Goal: Transaction & Acquisition: Book appointment/travel/reservation

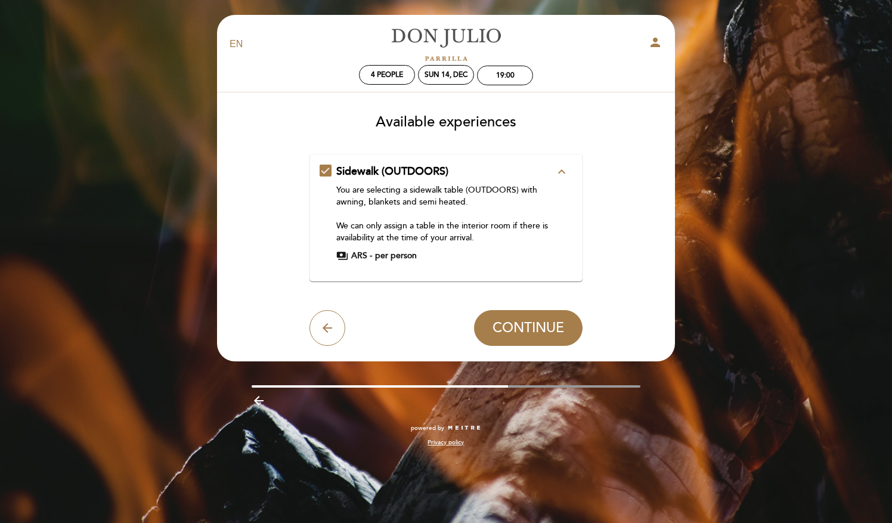
click at [554, 168] on button "expand_less" at bounding box center [561, 171] width 21 height 15
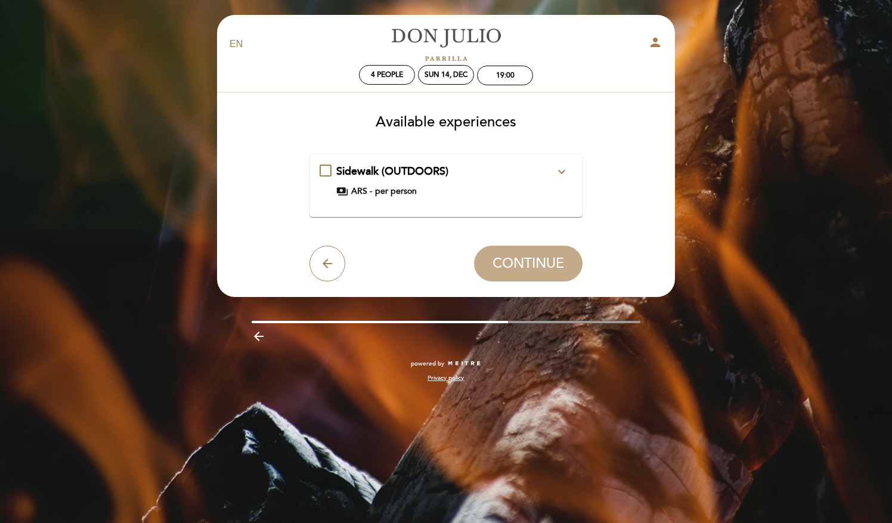
click at [554, 168] on button "expand_more" at bounding box center [561, 171] width 21 height 15
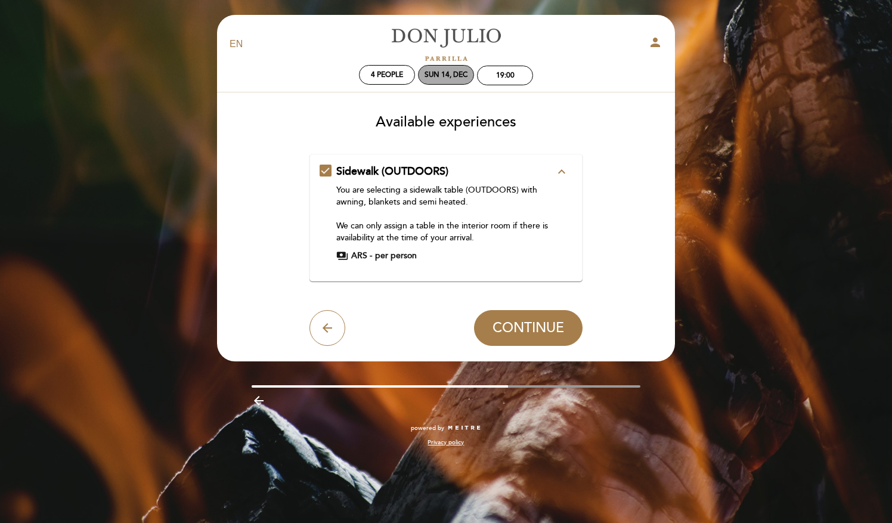
click at [458, 80] on div "Sun 14, Dec" at bounding box center [446, 75] width 56 height 20
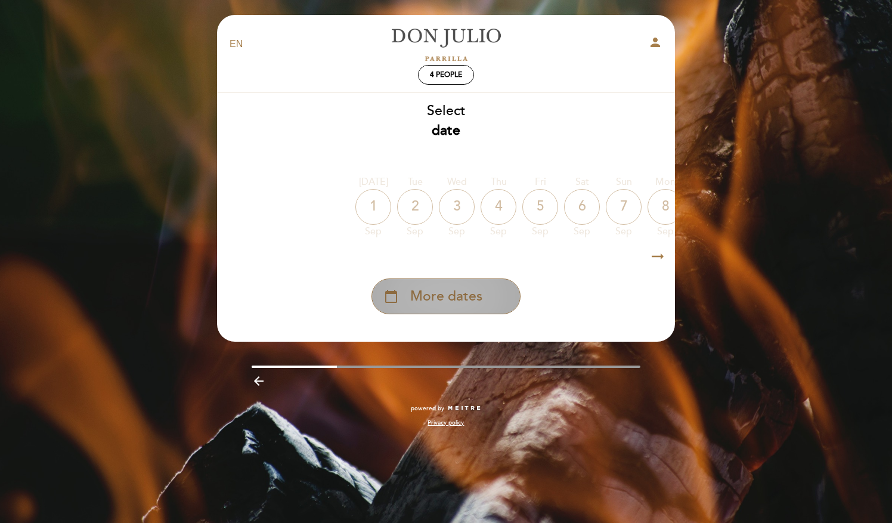
click at [459, 305] on span "More dates" at bounding box center [446, 297] width 72 height 20
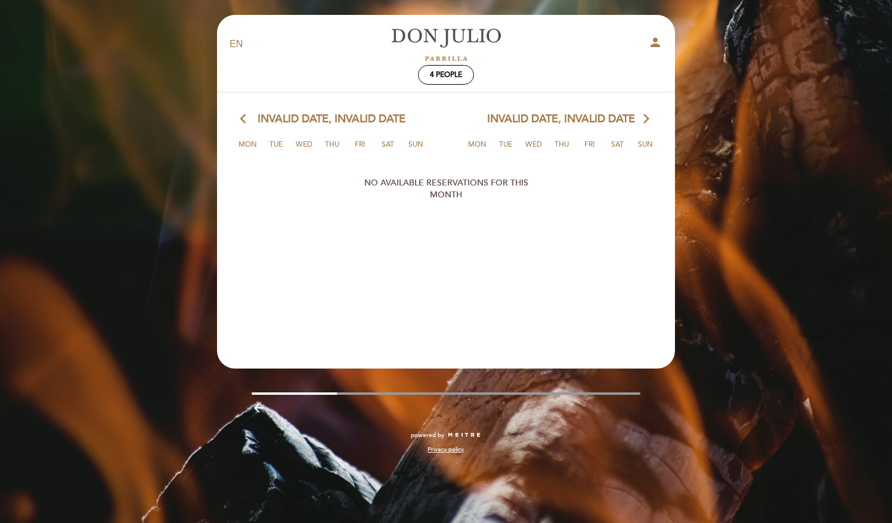
click at [644, 123] on icon "arrow_forward_ios" at bounding box center [646, 118] width 11 height 15
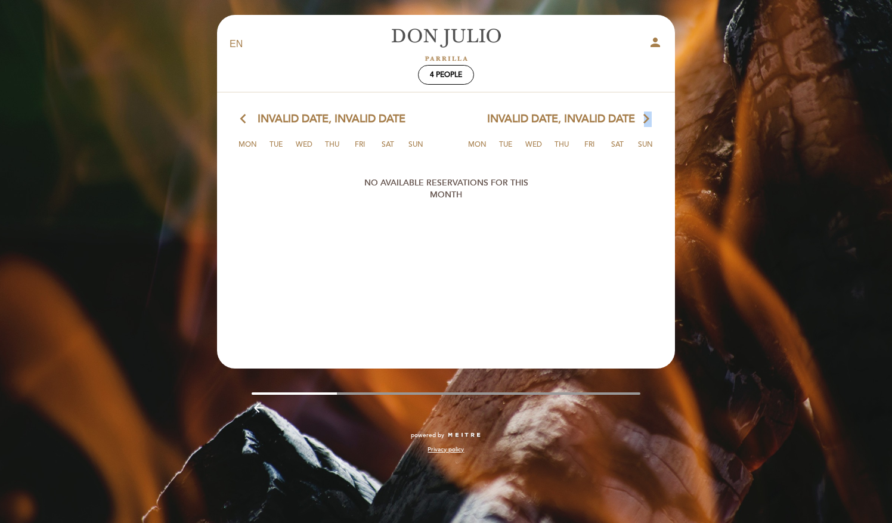
click at [644, 123] on icon "arrow_forward_ios" at bounding box center [646, 118] width 11 height 15
click at [436, 78] on span "4 people" at bounding box center [446, 74] width 32 height 9
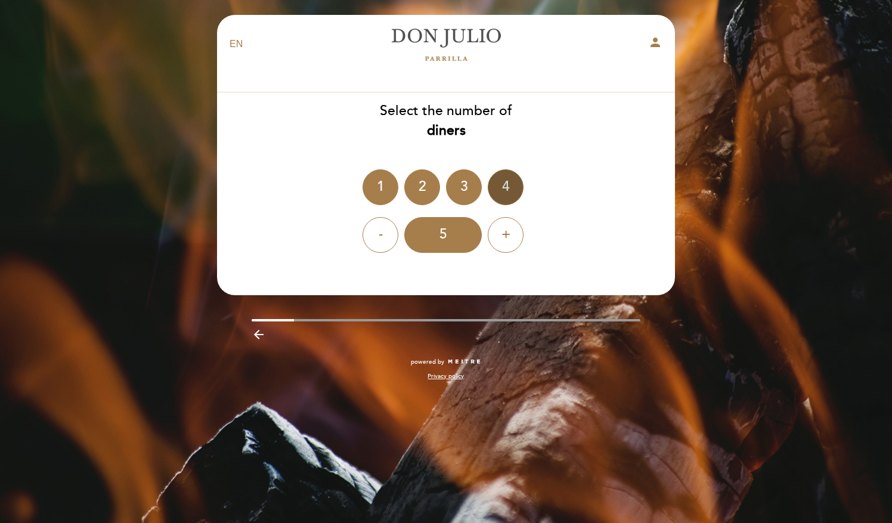
click at [502, 192] on div "4" at bounding box center [506, 187] width 36 height 36
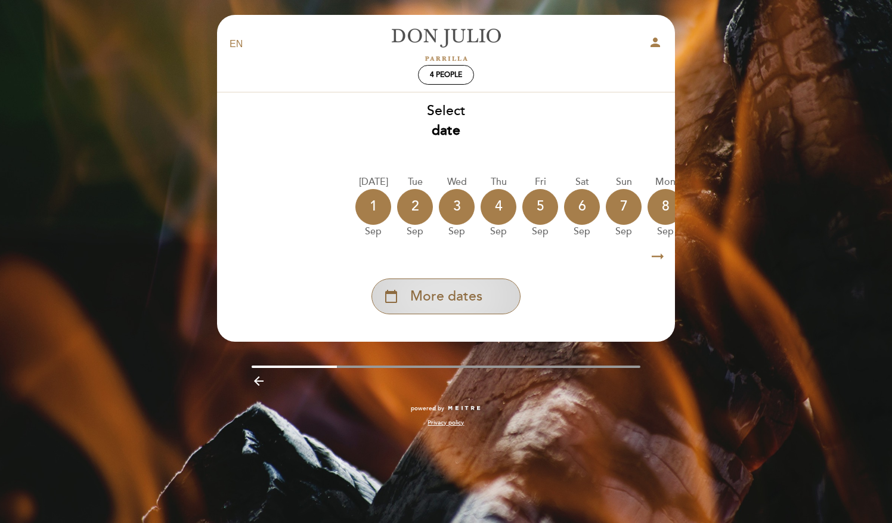
click at [479, 289] on span "More dates" at bounding box center [446, 297] width 72 height 20
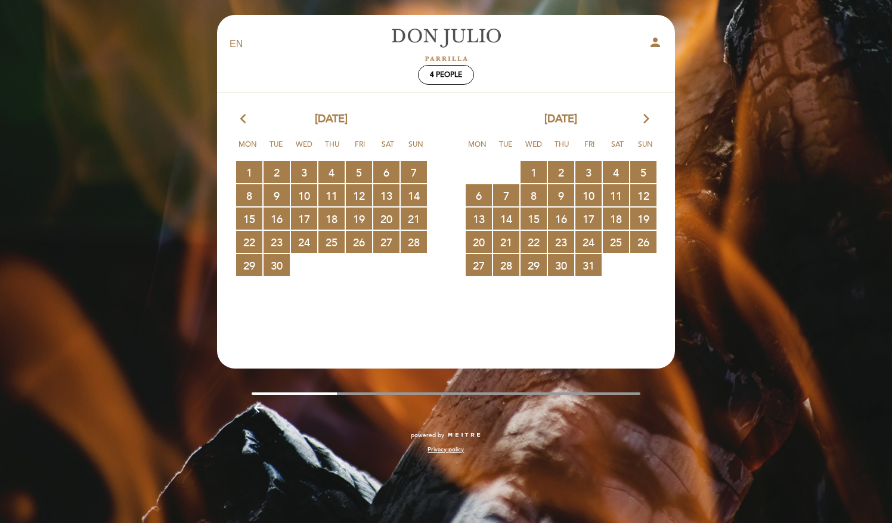
click at [645, 121] on icon "arrow_forward_ios" at bounding box center [646, 118] width 11 height 15
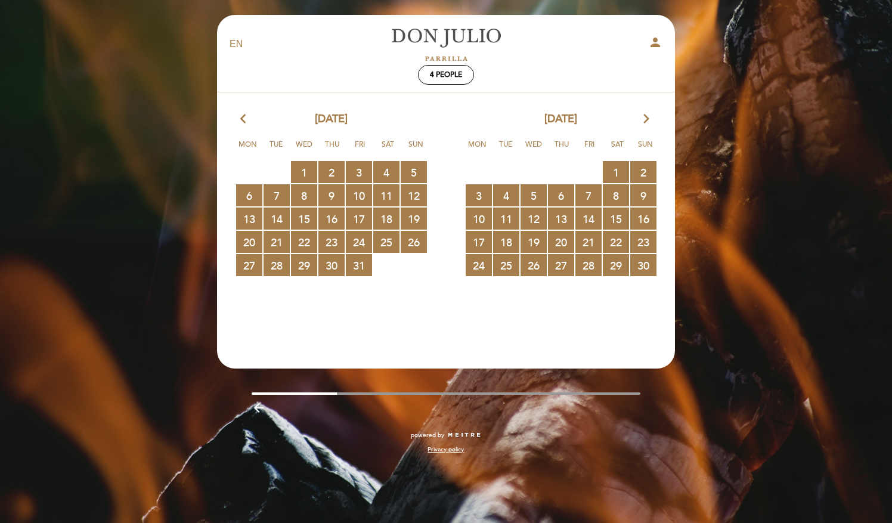
click at [645, 121] on icon "arrow_forward_ios" at bounding box center [646, 118] width 11 height 15
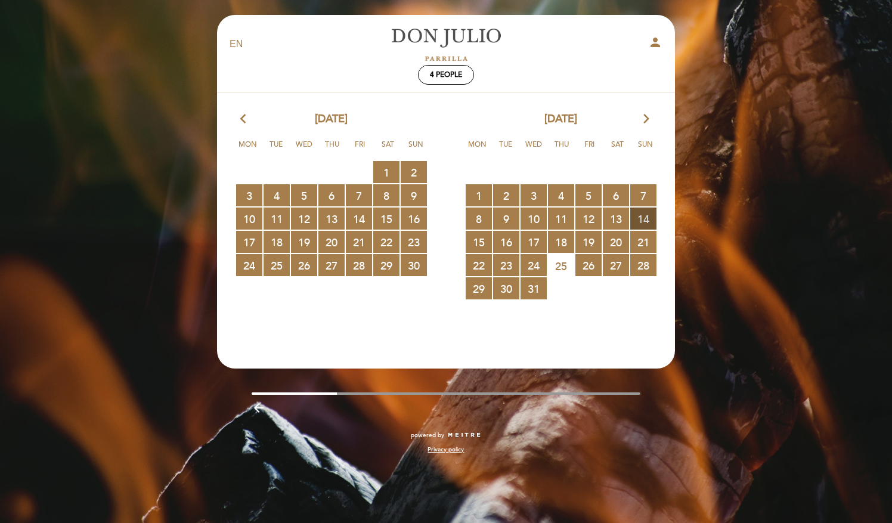
drag, startPoint x: 645, startPoint y: 121, endPoint x: 641, endPoint y: 215, distance: 93.7
click at [641, 215] on span "14 RESERVATIONS AVAILABLE" at bounding box center [643, 218] width 26 height 22
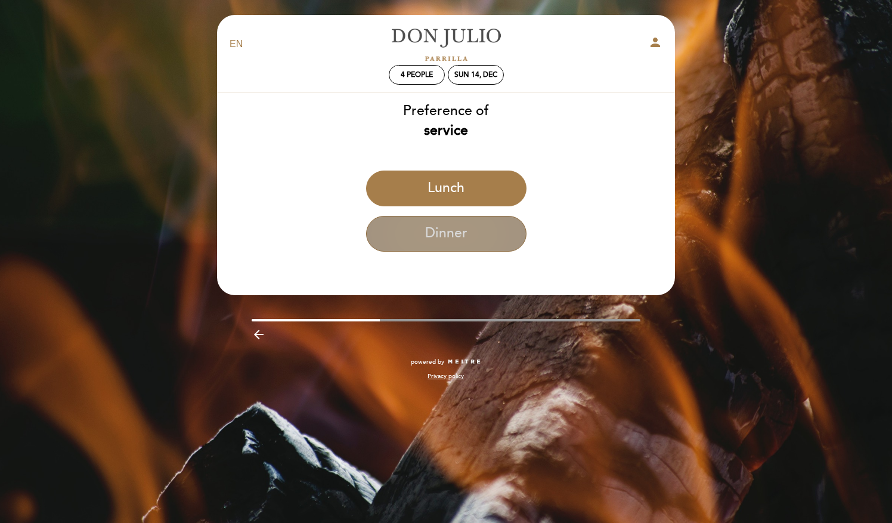
click at [466, 237] on button "Dinner" at bounding box center [446, 234] width 160 height 36
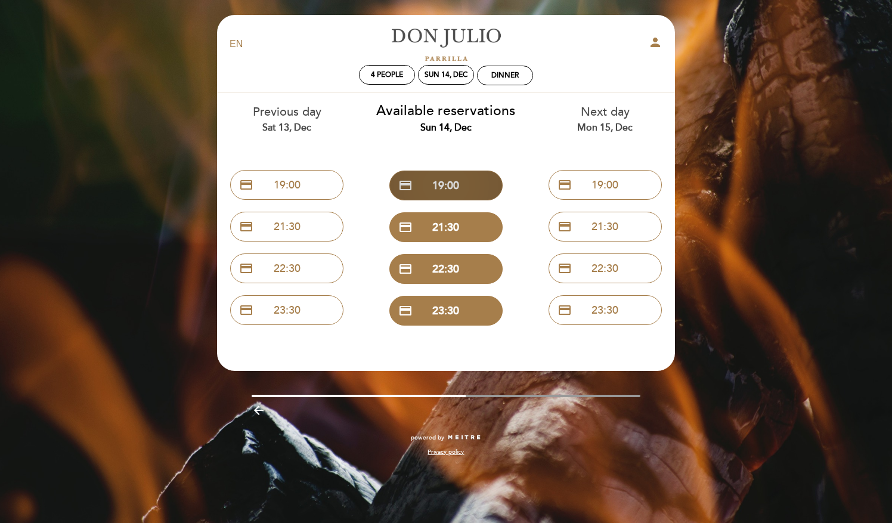
click at [468, 174] on button "credit_card 19:00" at bounding box center [445, 185] width 113 height 30
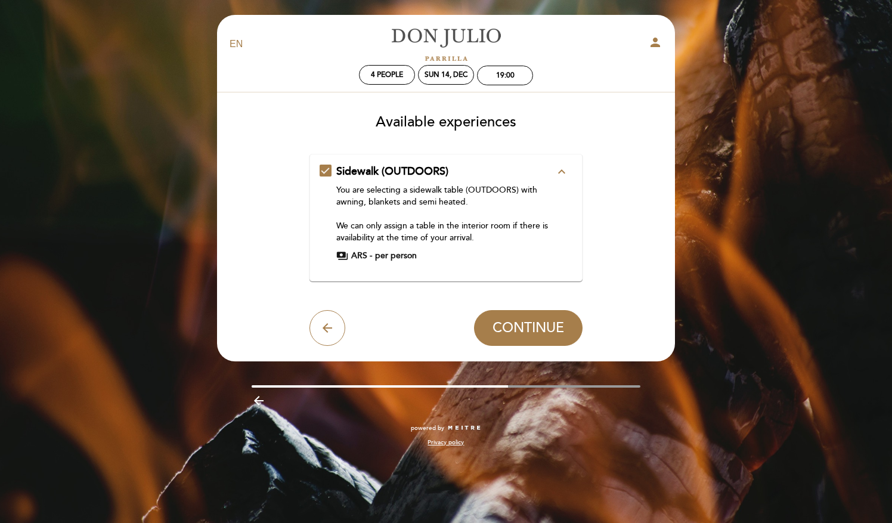
click at [552, 174] on button "expand_less" at bounding box center [561, 171] width 21 height 15
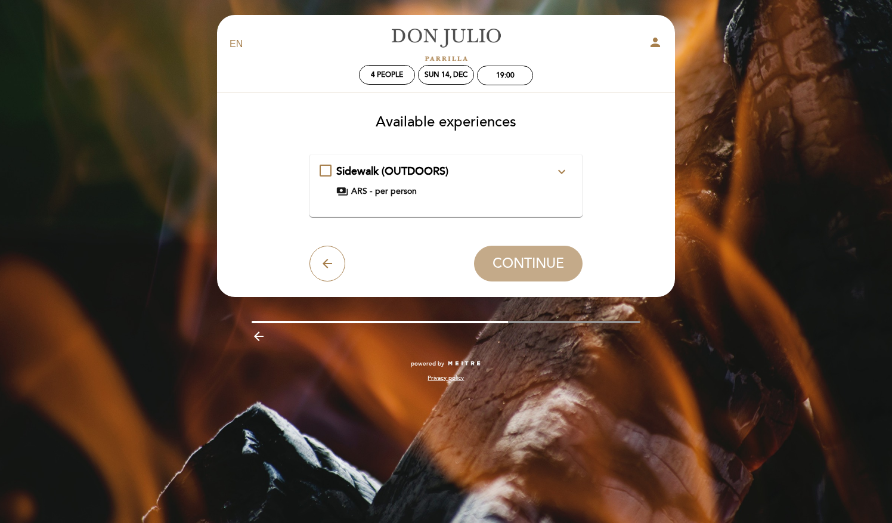
click at [552, 174] on button "expand_more" at bounding box center [561, 171] width 21 height 15
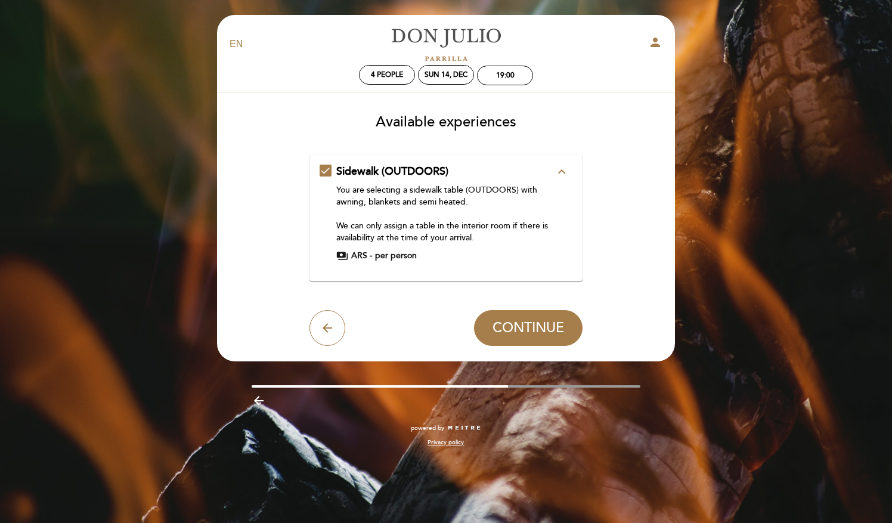
click at [392, 174] on span "Sidewalk (OUTDOORS)" at bounding box center [392, 170] width 112 height 13
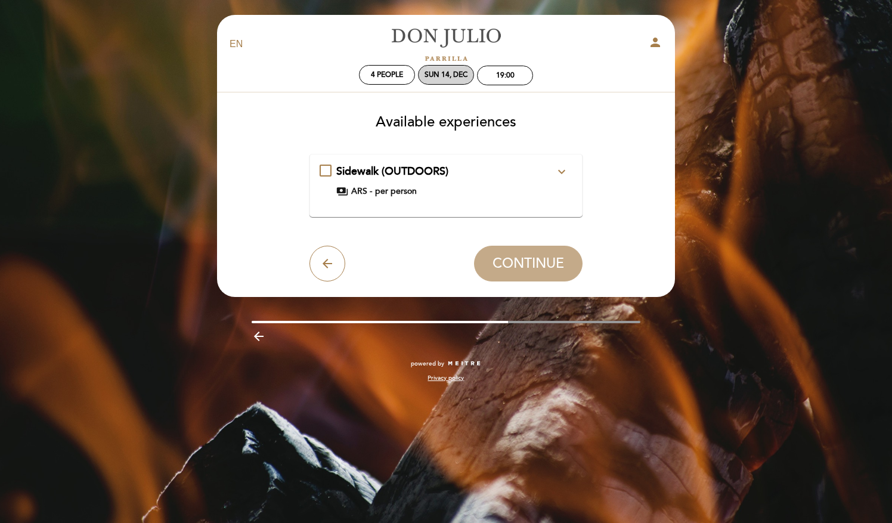
click at [453, 73] on div "Sun 14, Dec" at bounding box center [445, 74] width 43 height 9
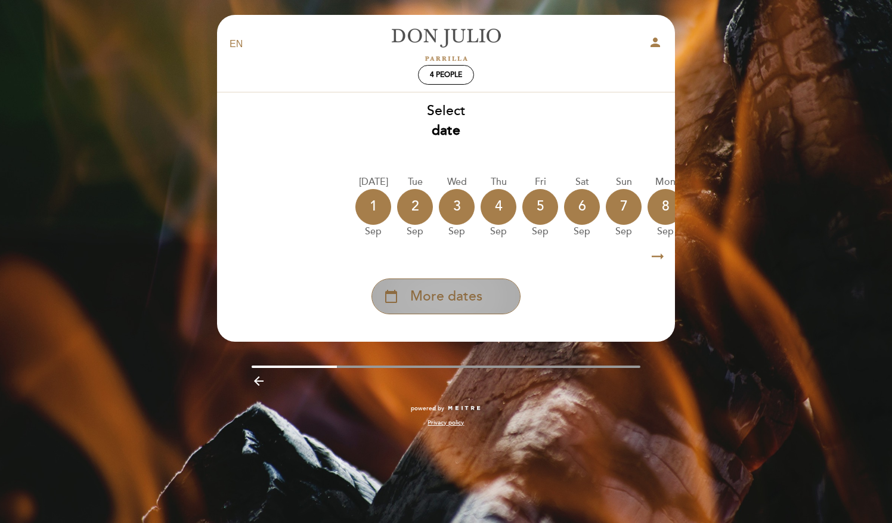
click at [474, 299] on span "More dates" at bounding box center [446, 297] width 72 height 20
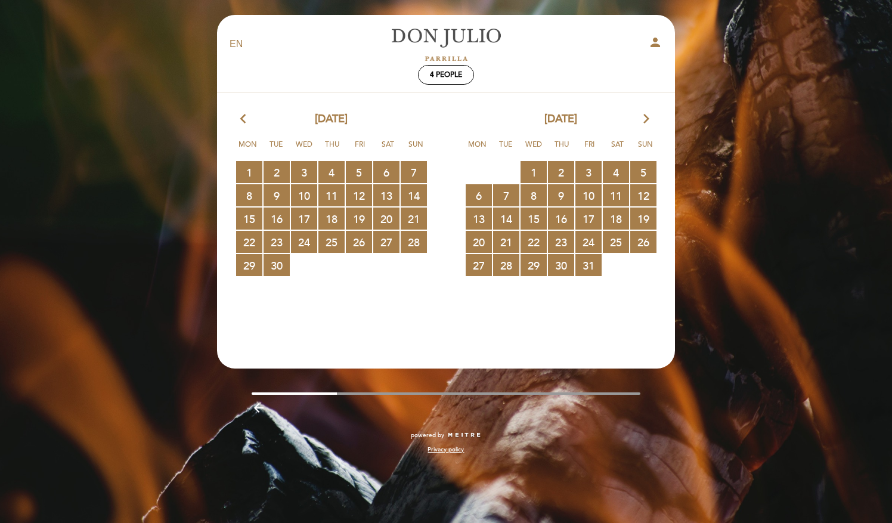
click at [645, 119] on icon "arrow_forward_ios" at bounding box center [646, 118] width 11 height 15
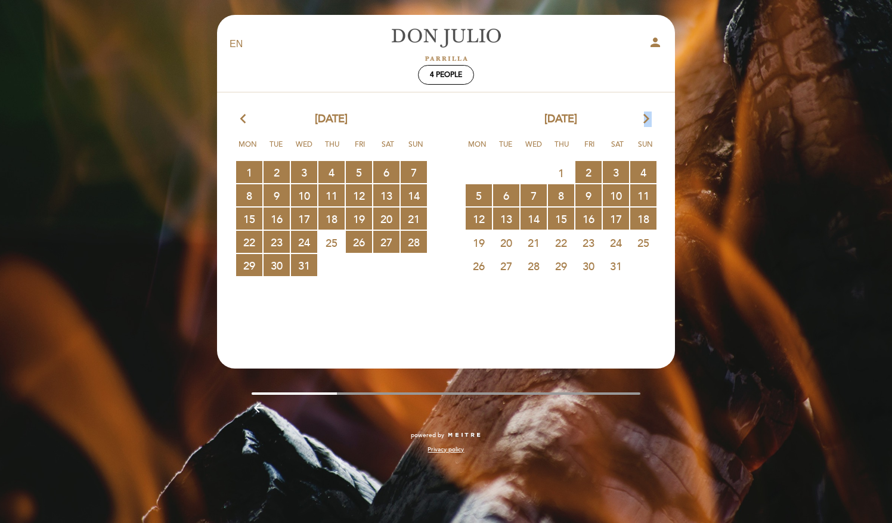
click at [642, 119] on icon "arrow_forward_ios" at bounding box center [646, 118] width 11 height 15
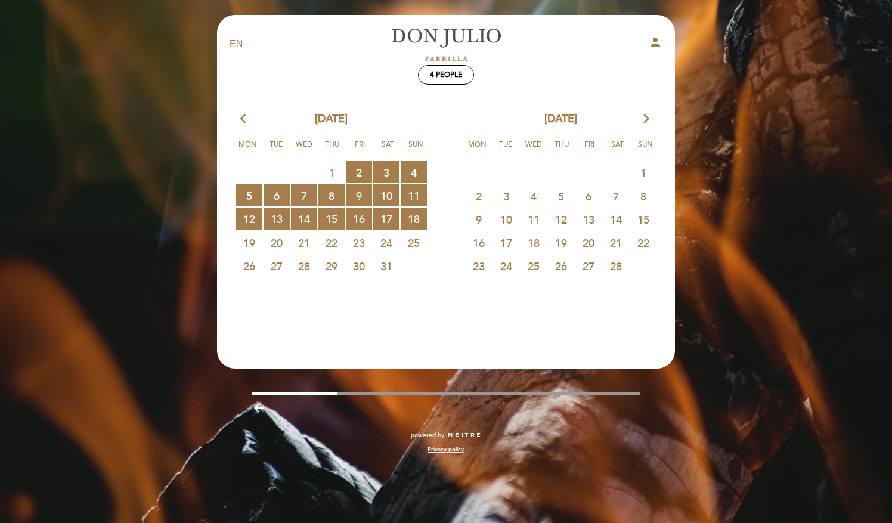
click at [244, 116] on icon "arrow_back_ios" at bounding box center [245, 118] width 11 height 15
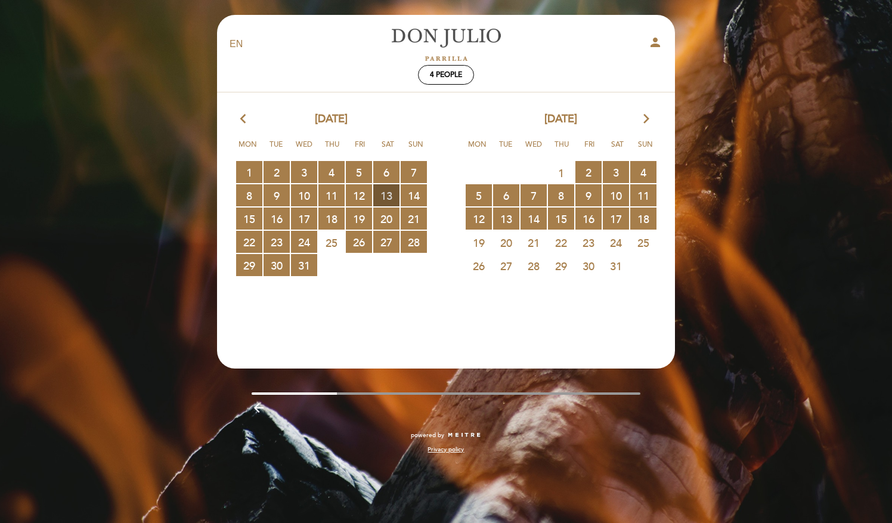
click at [393, 197] on span "13 RESERVATIONS AVAILABLE" at bounding box center [386, 195] width 26 height 22
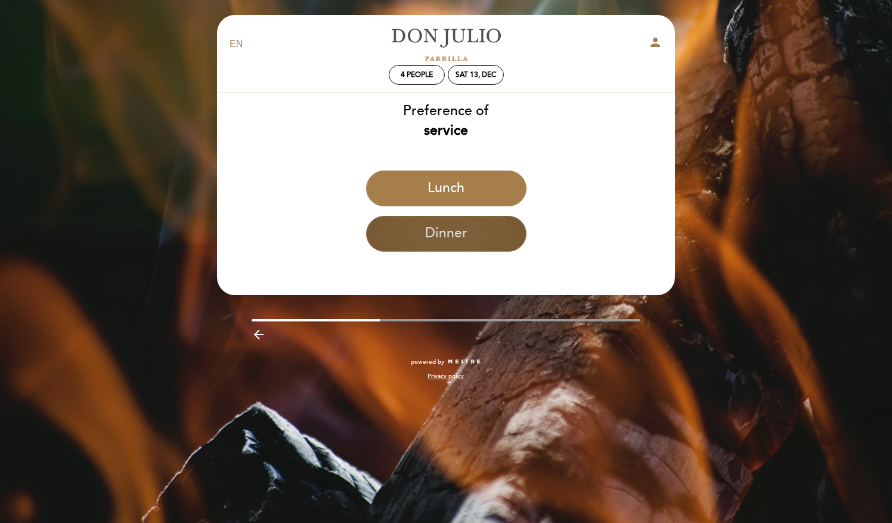
click at [472, 235] on button "Dinner" at bounding box center [446, 234] width 160 height 36
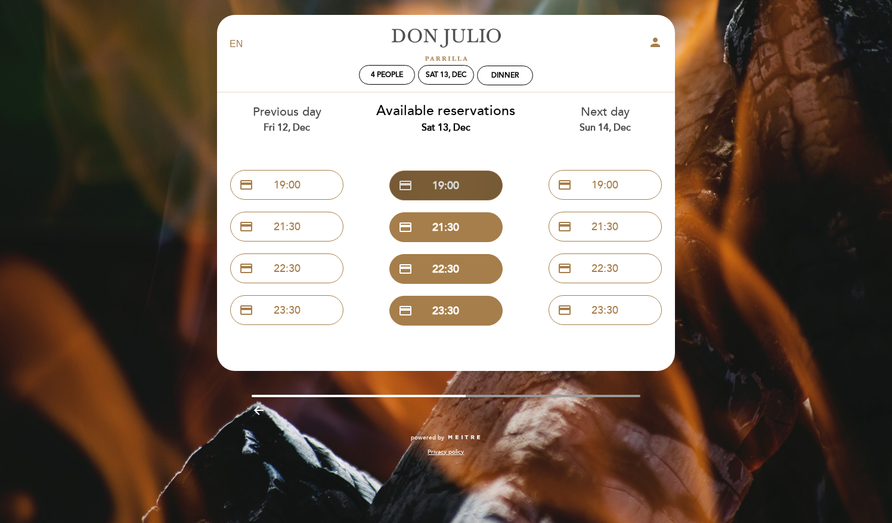
click at [461, 189] on button "credit_card 19:00" at bounding box center [445, 185] width 113 height 30
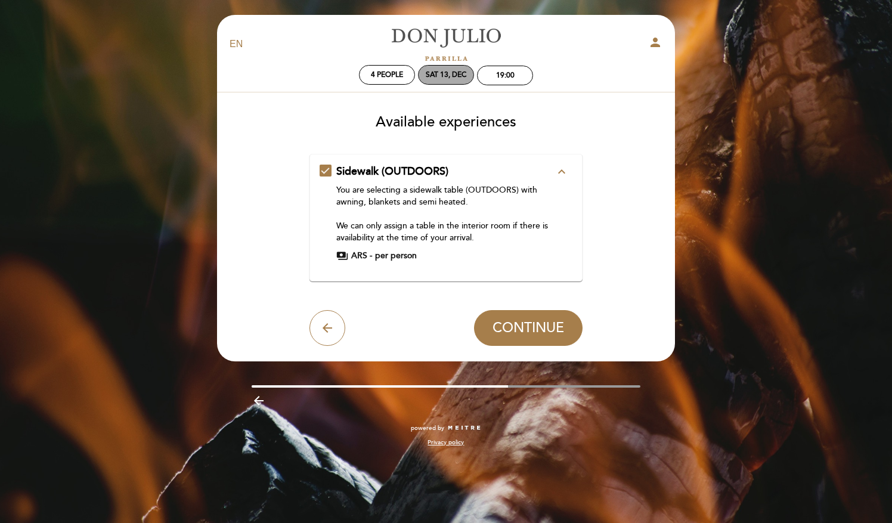
click at [431, 72] on div "Sat 13, Dec" at bounding box center [446, 74] width 41 height 9
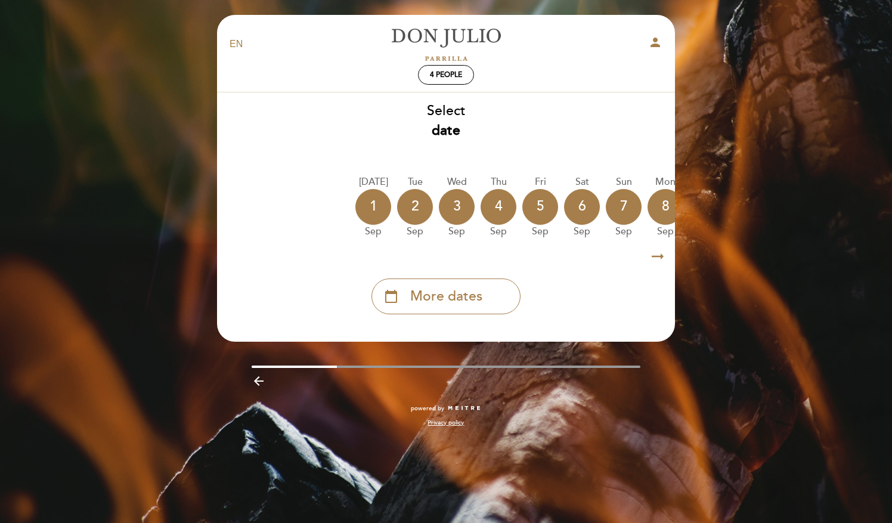
click at [451, 279] on div "calendar_today More dates" at bounding box center [445, 291] width 459 height 45
click at [446, 305] on span "More dates" at bounding box center [446, 297] width 72 height 20
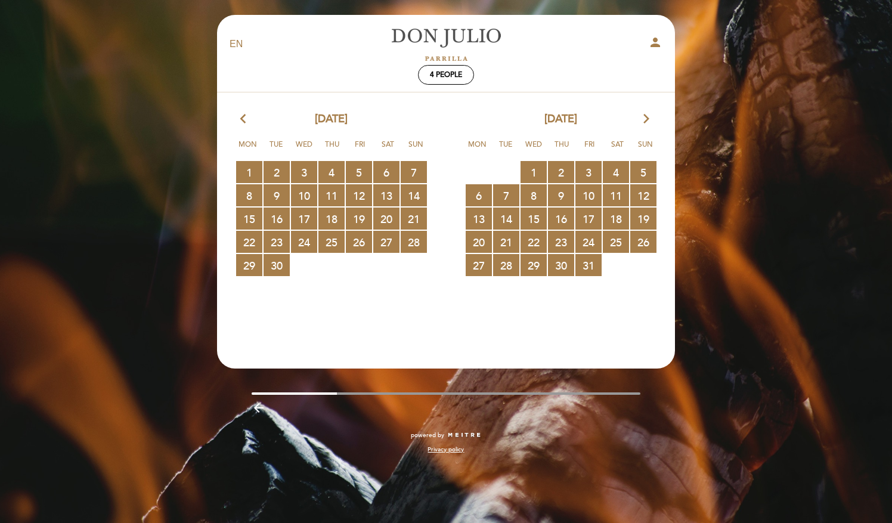
click at [651, 123] on icon "arrow_forward_ios" at bounding box center [646, 118] width 11 height 15
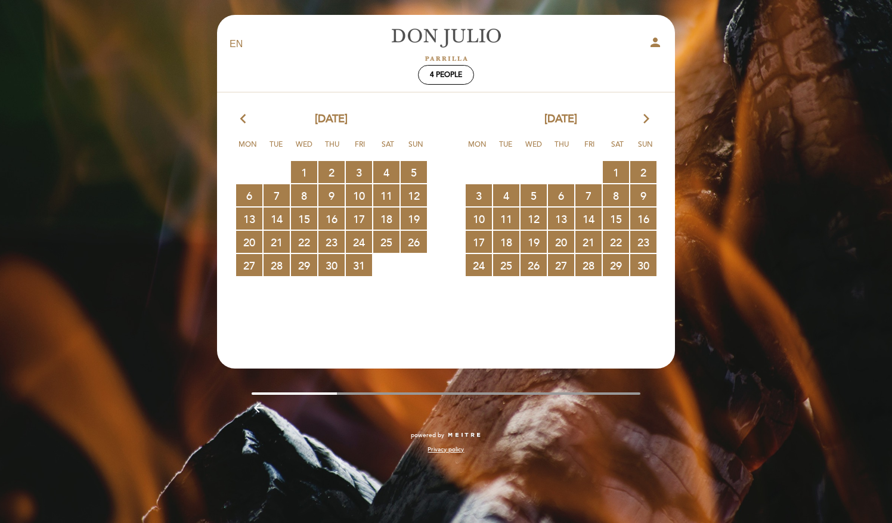
click at [651, 123] on icon "arrow_forward_ios" at bounding box center [646, 118] width 11 height 15
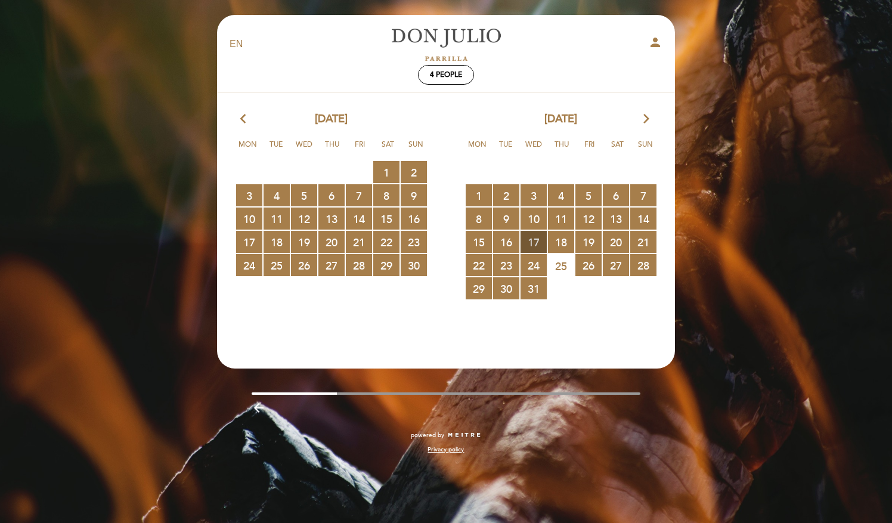
click at [533, 238] on span "17 RESERVATIONS AVAILABLE" at bounding box center [533, 242] width 26 height 22
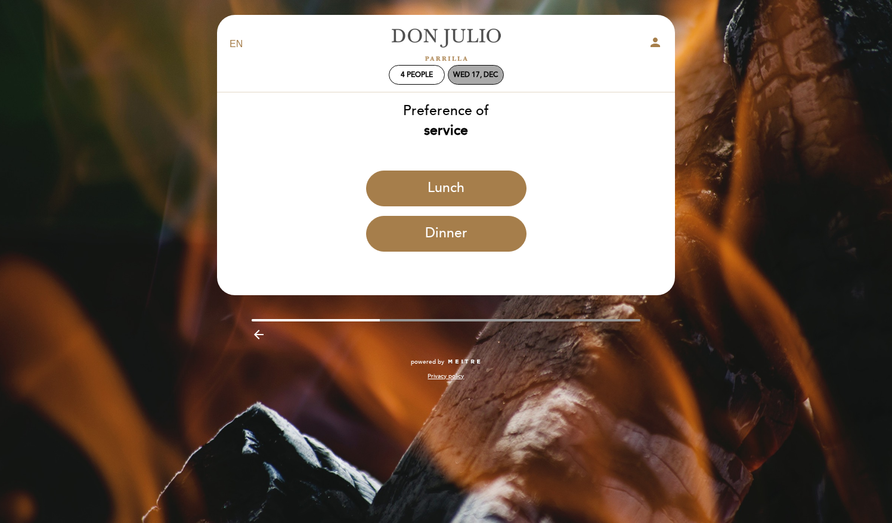
click at [470, 76] on div "Wed 17, Dec" at bounding box center [475, 74] width 45 height 9
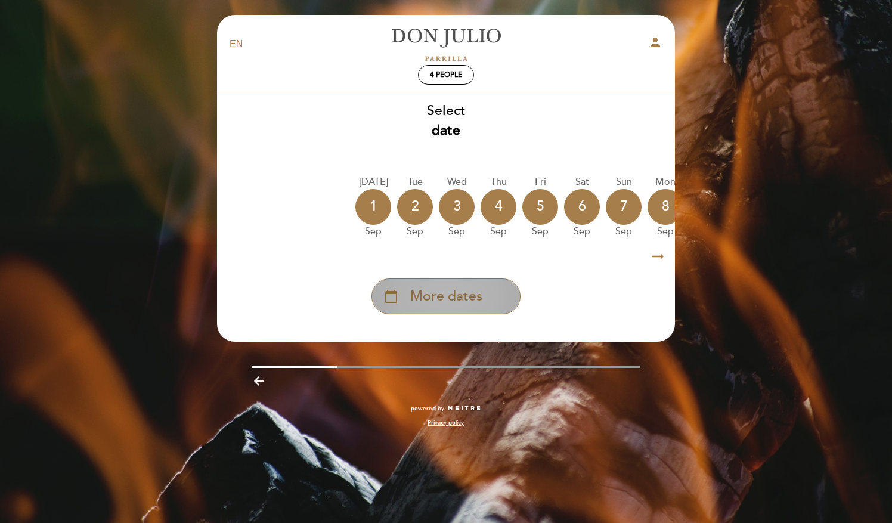
click at [470, 311] on div "calendar_today More dates" at bounding box center [445, 296] width 149 height 36
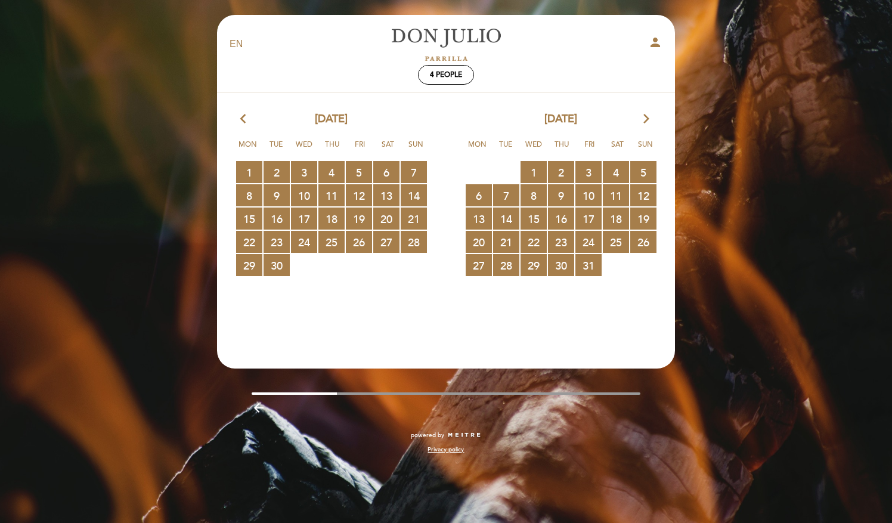
click at [639, 120] on div "[DATE] arrow_forward_ios" at bounding box center [560, 118] width 229 height 15
click at [645, 120] on icon "arrow_forward_ios" at bounding box center [646, 118] width 11 height 15
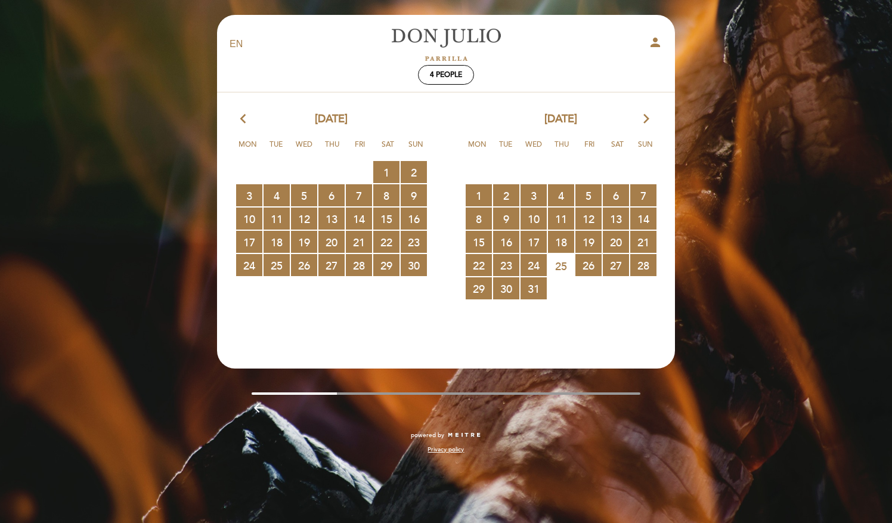
drag, startPoint x: 645, startPoint y: 120, endPoint x: 635, endPoint y: 176, distance: 56.8
click at [635, 176] on div "24 RESERVATIONS AVAILABLE 25 RESERVATIONS AVAILABLE 26 RESERVATIONS AVAILABLE 2…" at bounding box center [560, 172] width 229 height 23
click at [610, 247] on span "20 RESERVATIONS AVAILABLE" at bounding box center [616, 242] width 26 height 22
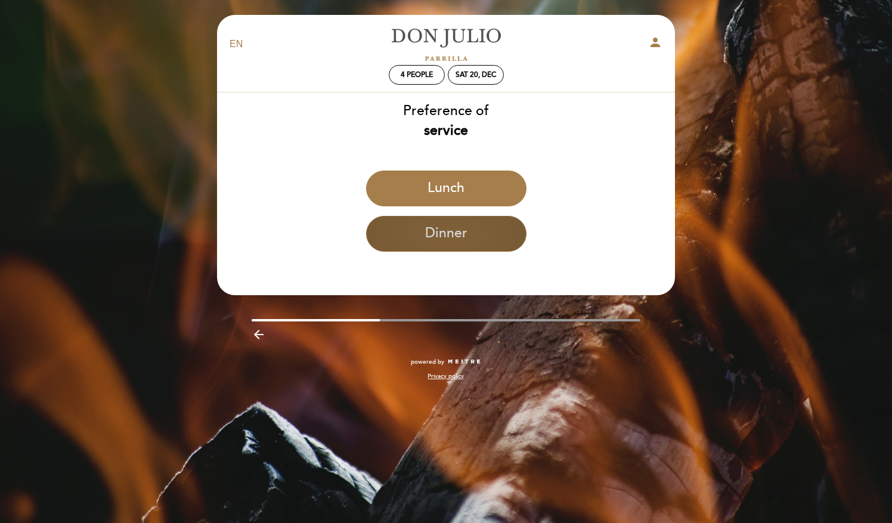
click at [496, 243] on button "Dinner" at bounding box center [446, 234] width 160 height 36
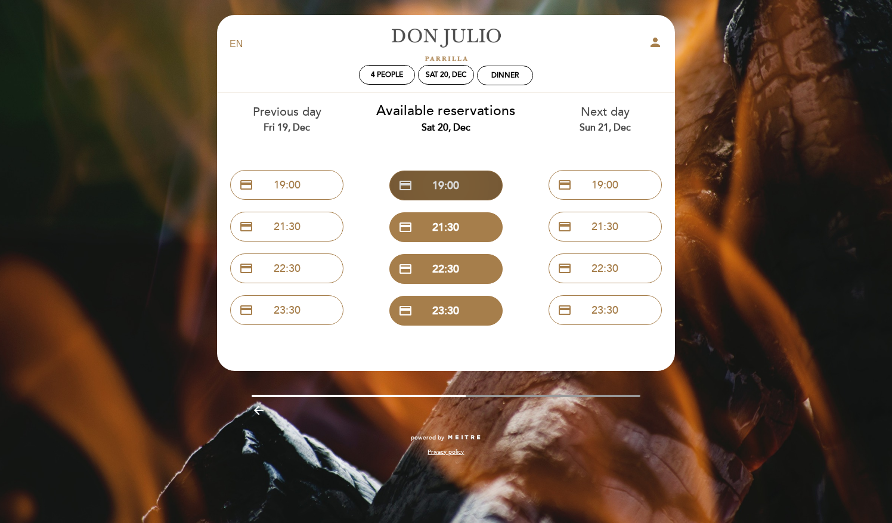
click at [477, 184] on button "credit_card 19:00" at bounding box center [445, 185] width 113 height 30
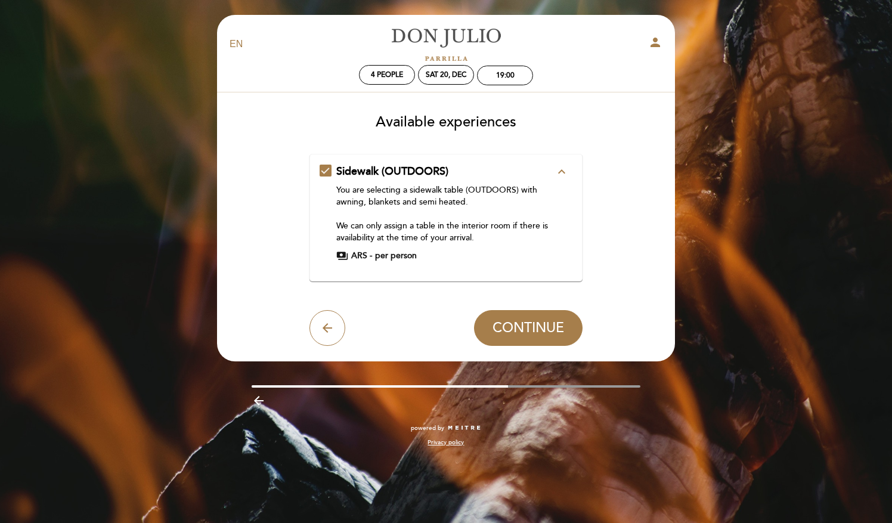
click at [472, 185] on div "You are selecting a sidewalk table (OUTDOORS) with awning, blankets and semi he…" at bounding box center [445, 214] width 219 height 60
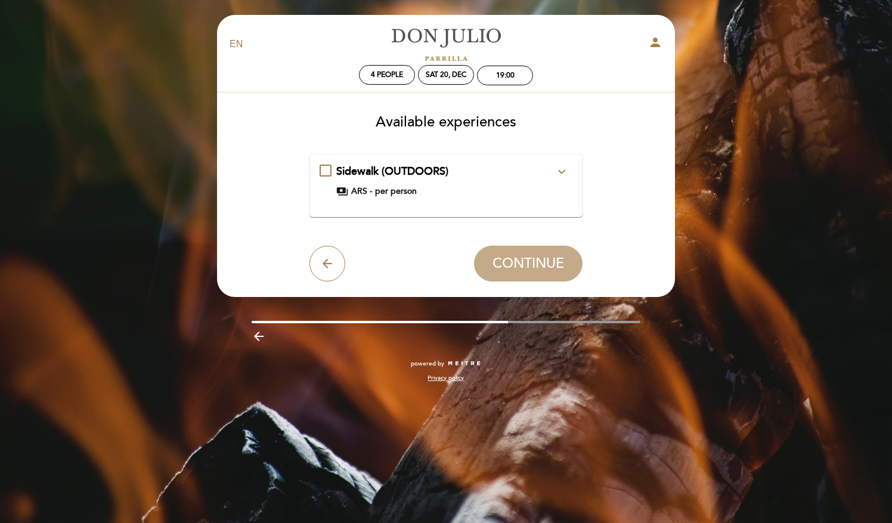
click at [472, 185] on div "payments ARS - per person" at bounding box center [445, 191] width 219 height 12
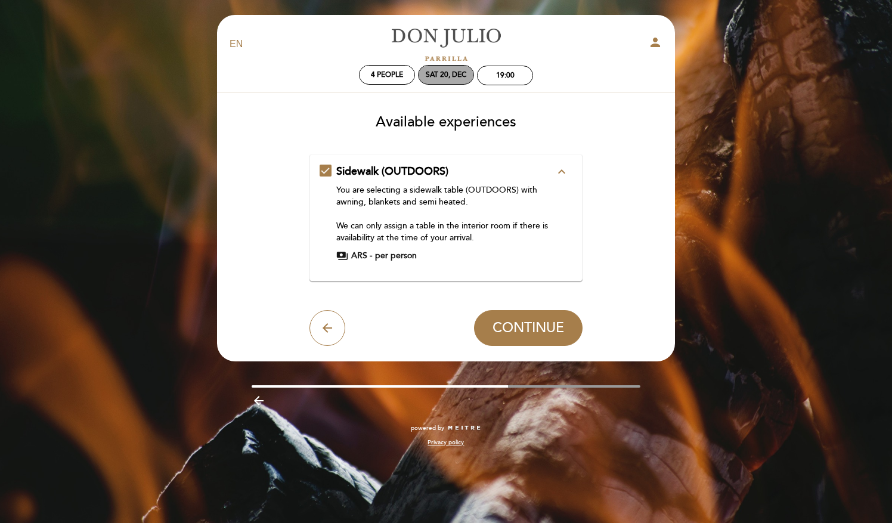
click at [446, 74] on div "Sat 20, Dec" at bounding box center [446, 74] width 41 height 9
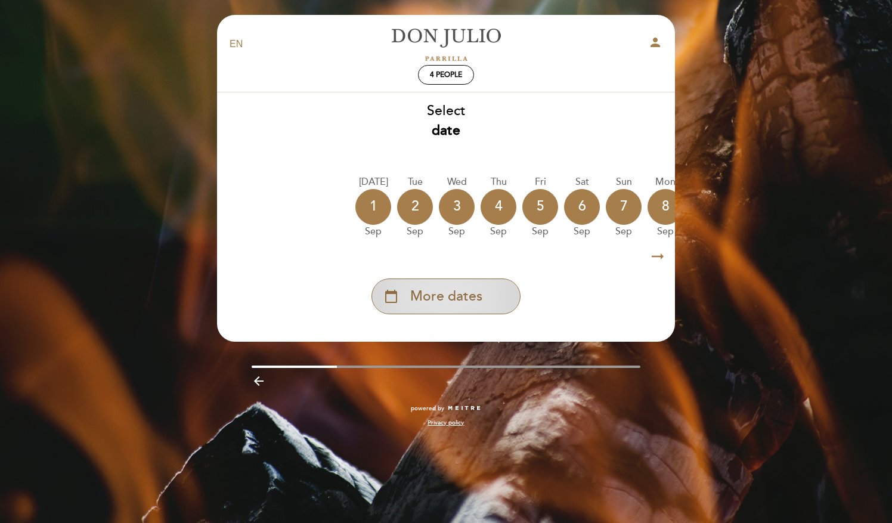
click at [460, 293] on span "More dates" at bounding box center [446, 297] width 72 height 20
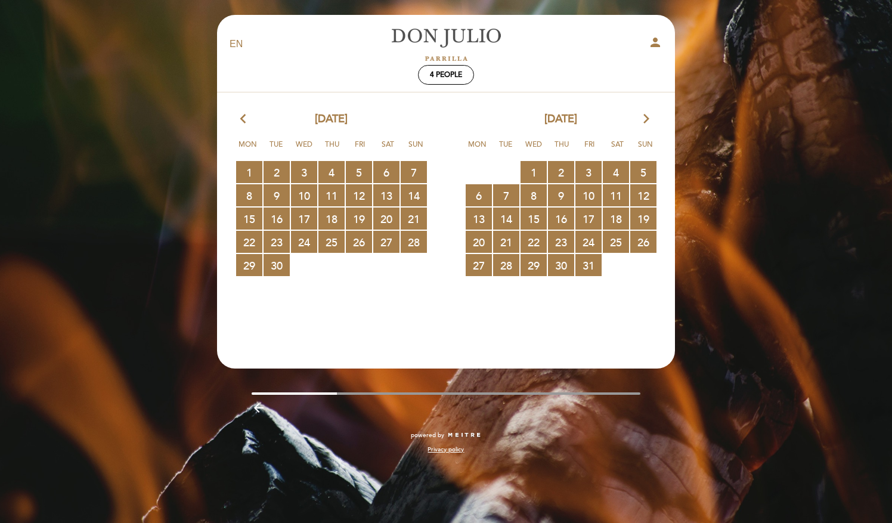
click at [645, 125] on icon "arrow_forward_ios" at bounding box center [646, 118] width 11 height 15
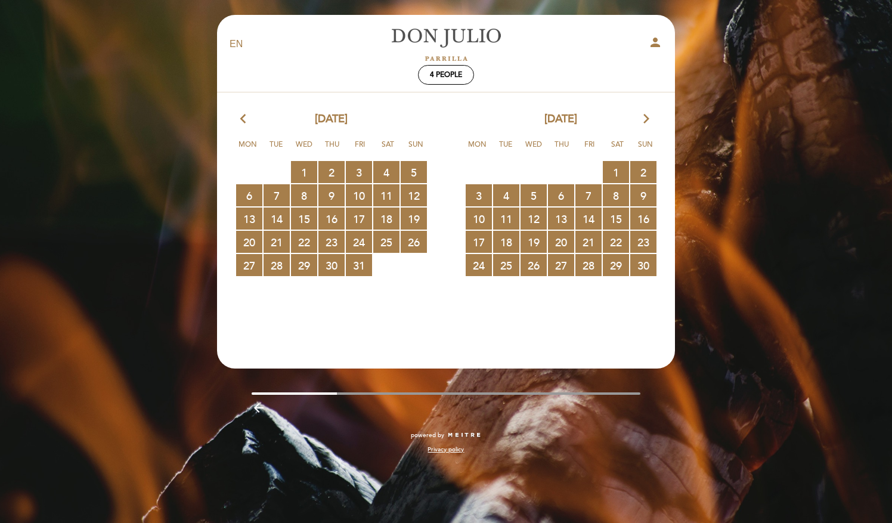
click at [645, 125] on icon "arrow_forward_ios" at bounding box center [646, 118] width 11 height 15
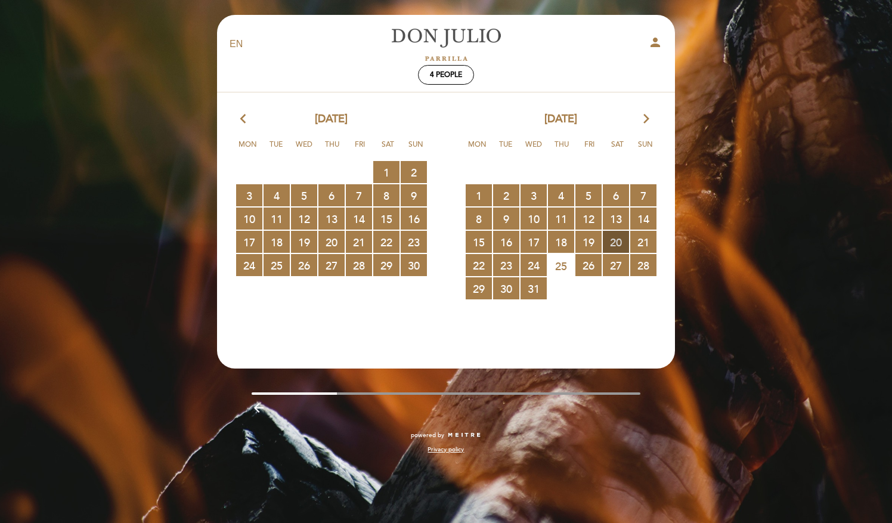
click at [621, 244] on span "20 RESERVATIONS AVAILABLE" at bounding box center [616, 242] width 26 height 22
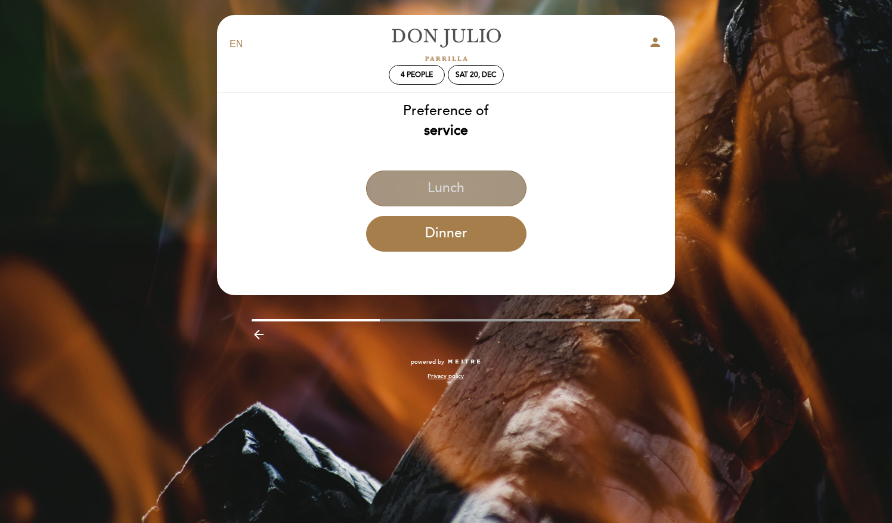
click at [467, 182] on button "Lunch" at bounding box center [446, 188] width 160 height 36
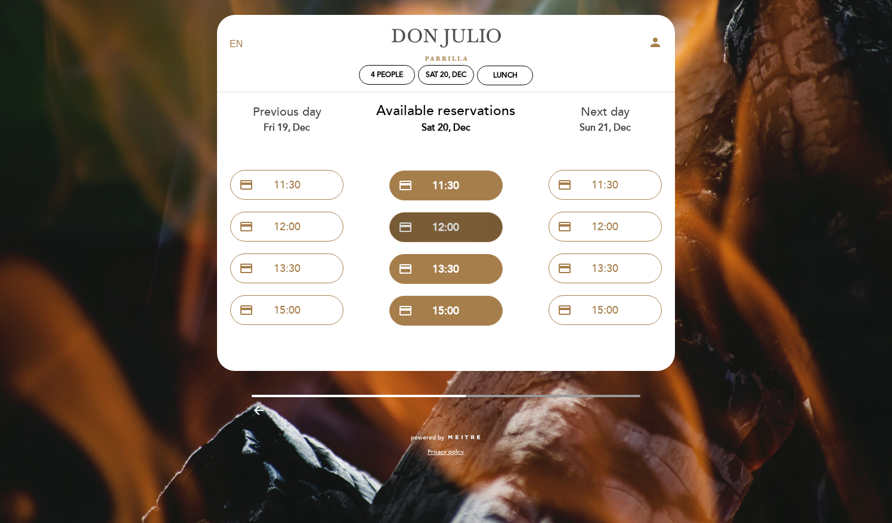
click at [471, 232] on button "credit_card 12:00" at bounding box center [445, 227] width 113 height 30
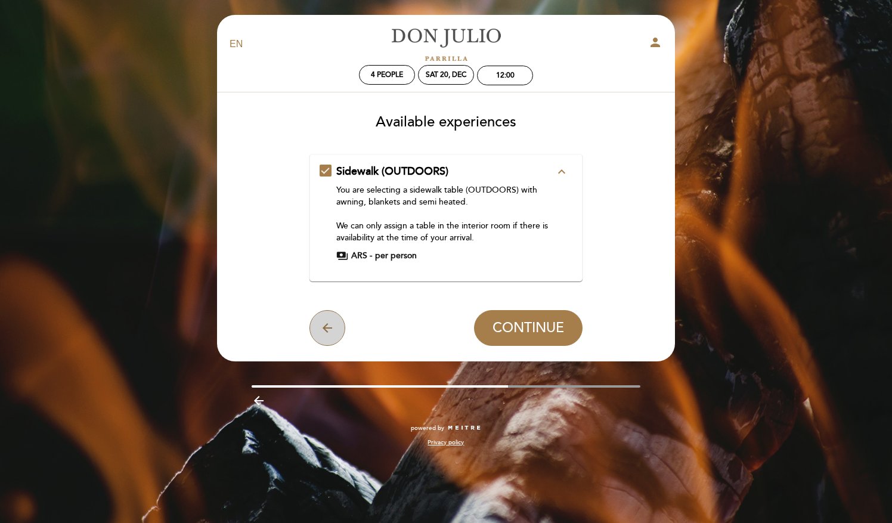
click at [328, 325] on icon "arrow_back" at bounding box center [327, 328] width 14 height 14
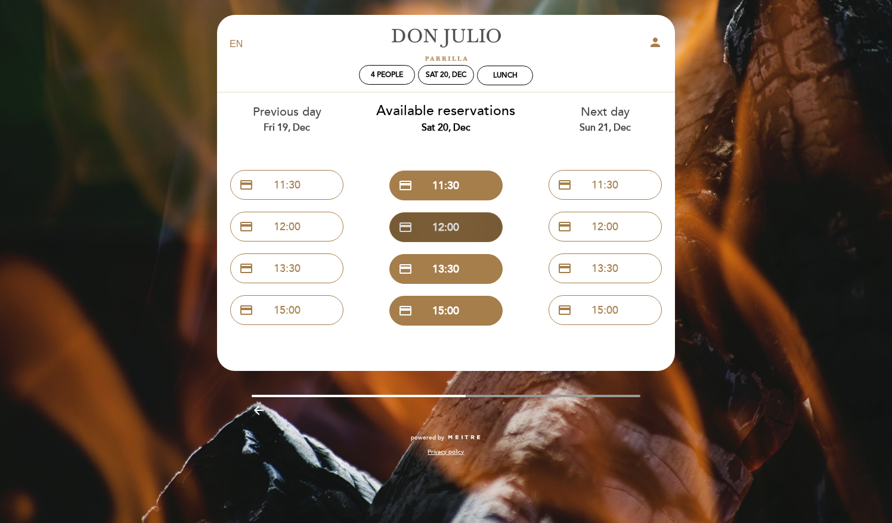
click at [465, 223] on button "credit_card 12:00" at bounding box center [445, 227] width 113 height 30
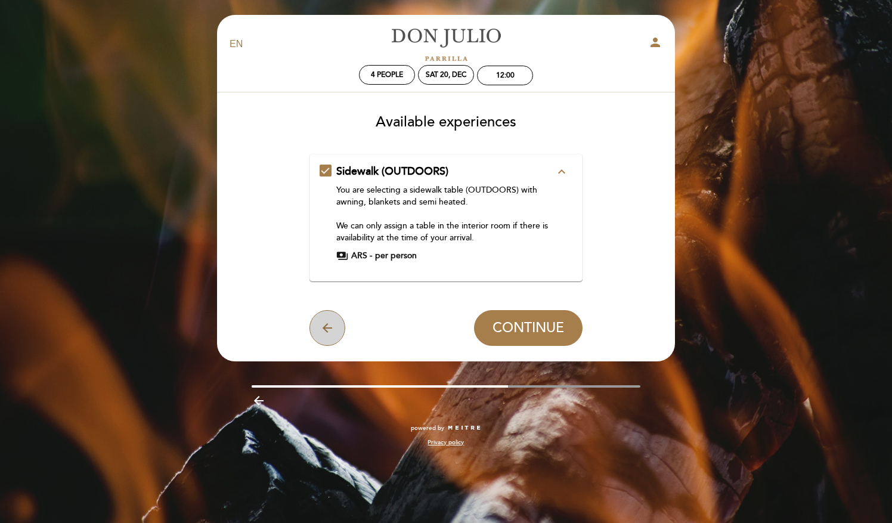
click at [321, 330] on icon "arrow_back" at bounding box center [327, 328] width 14 height 14
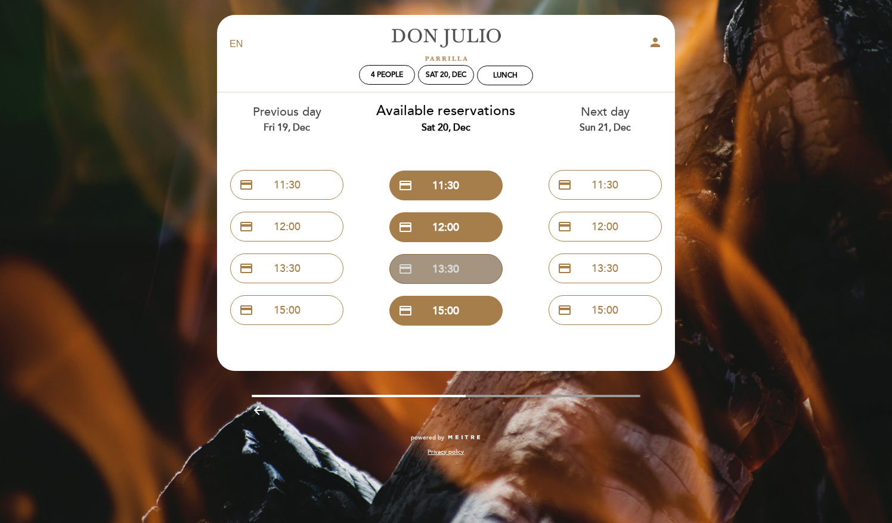
click at [441, 266] on button "credit_card 13:30" at bounding box center [445, 269] width 113 height 30
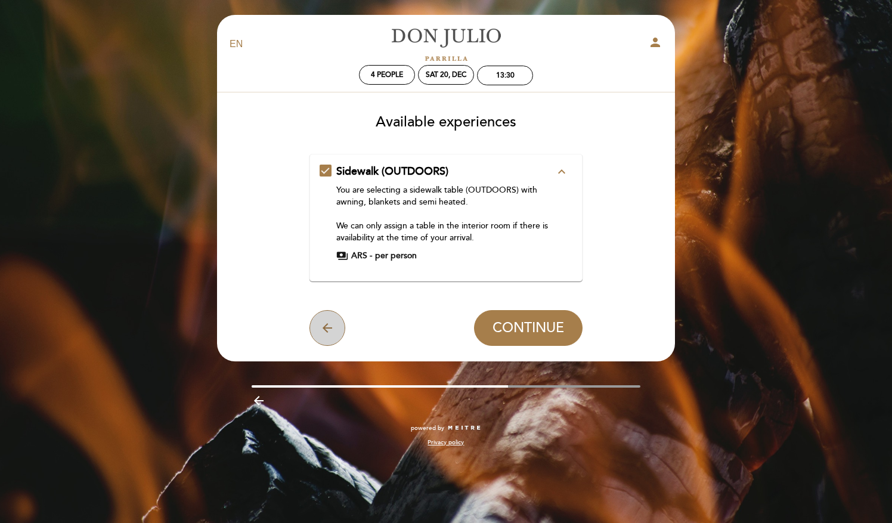
click at [320, 327] on icon "arrow_back" at bounding box center [327, 328] width 14 height 14
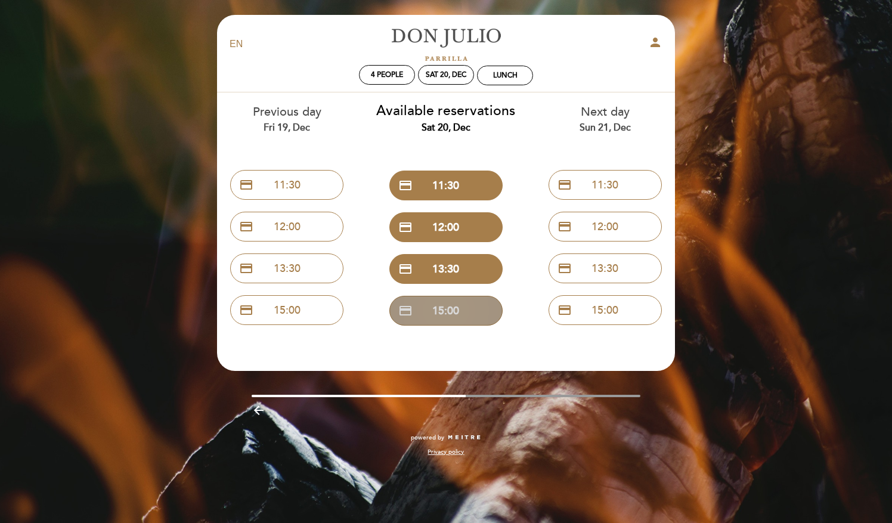
click at [454, 311] on button "credit_card 15:00" at bounding box center [445, 311] width 113 height 30
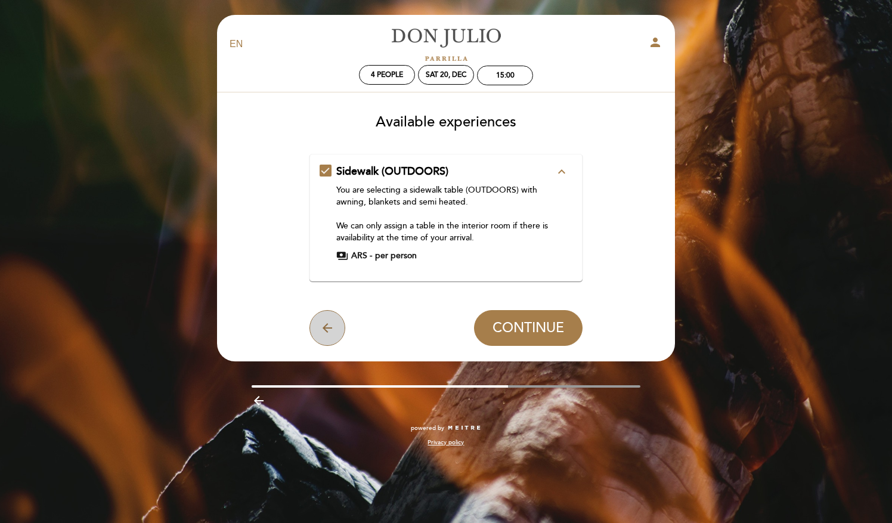
click at [320, 322] on icon "arrow_back" at bounding box center [327, 328] width 14 height 14
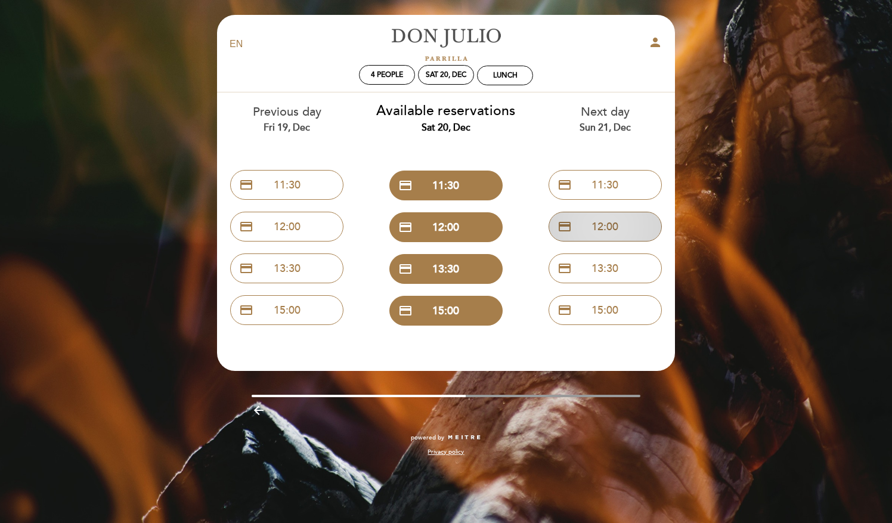
click at [588, 216] on button "credit_card 12:00" at bounding box center [604, 227] width 113 height 30
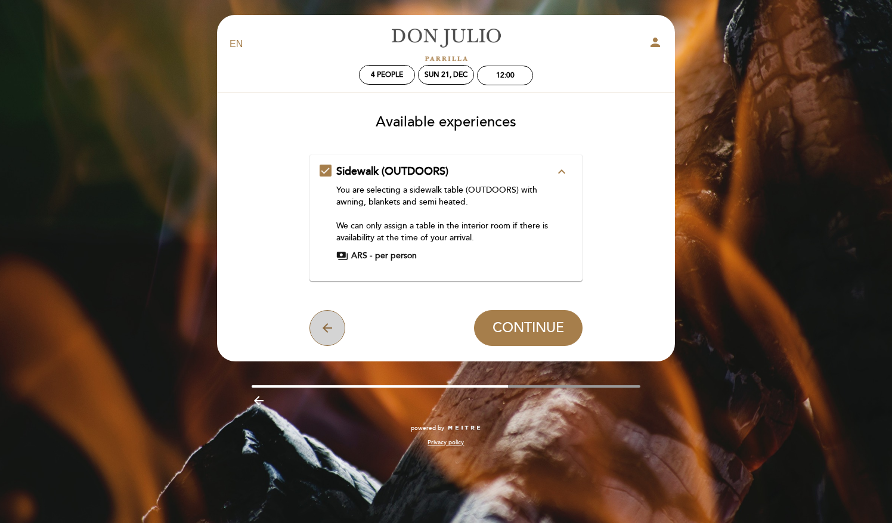
click at [330, 323] on icon "arrow_back" at bounding box center [327, 328] width 14 height 14
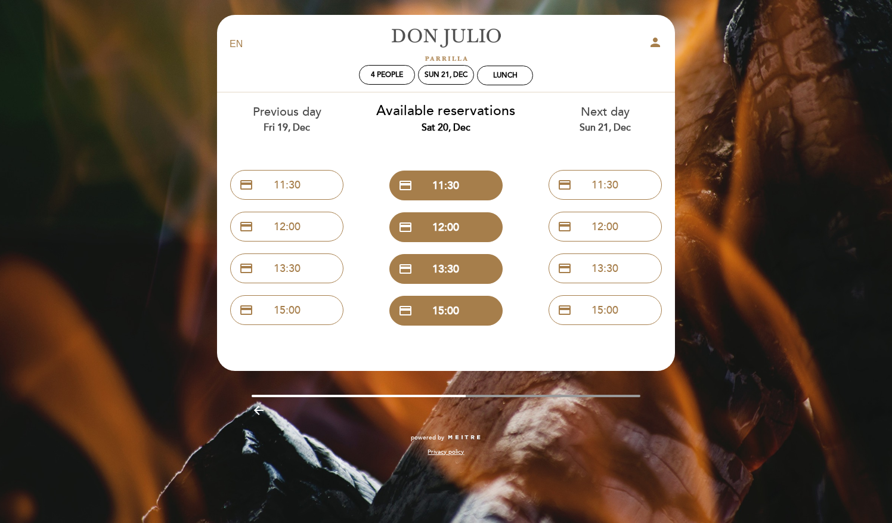
click at [615, 287] on div "credit_card 13:30" at bounding box center [604, 268] width 141 height 42
click at [609, 303] on button "credit_card 15:00" at bounding box center [604, 310] width 113 height 30
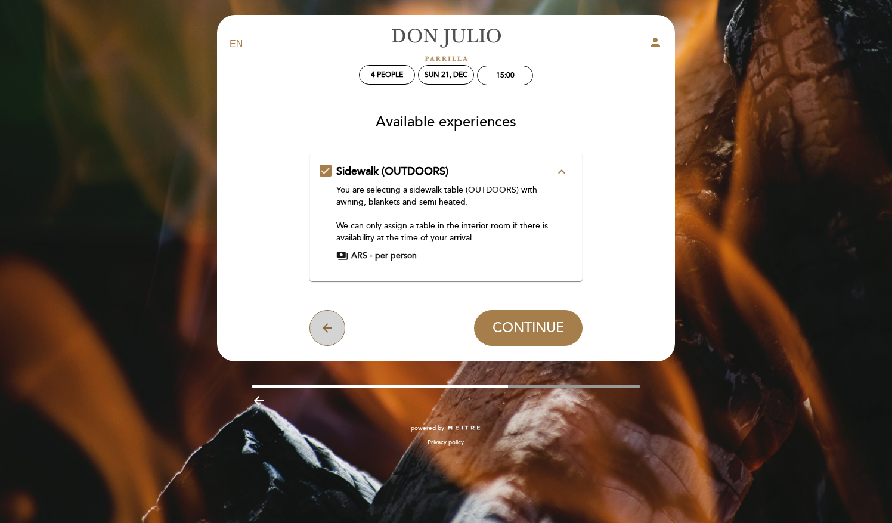
click at [331, 324] on icon "arrow_back" at bounding box center [327, 328] width 14 height 14
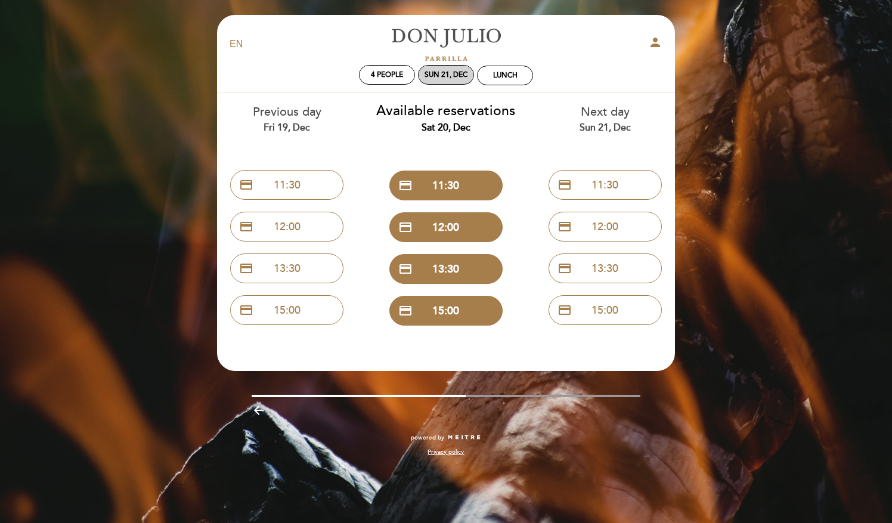
click at [462, 70] on div "Sun 21, Dec" at bounding box center [446, 75] width 56 height 20
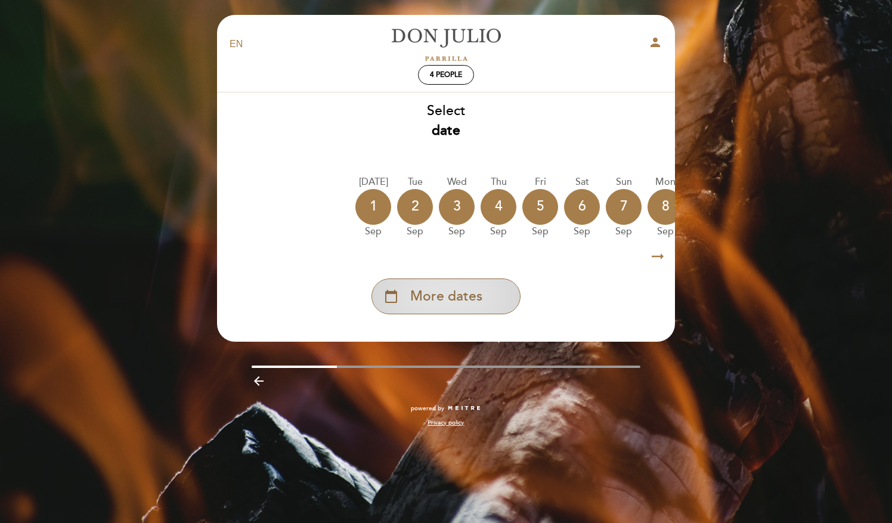
click at [475, 284] on div "calendar_today More dates" at bounding box center [445, 296] width 149 height 36
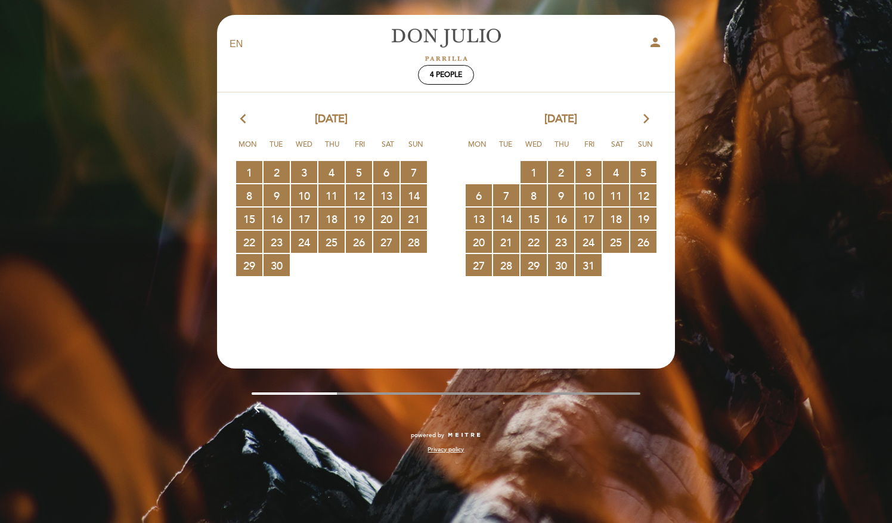
click at [647, 118] on icon "arrow_forward_ios" at bounding box center [646, 118] width 11 height 15
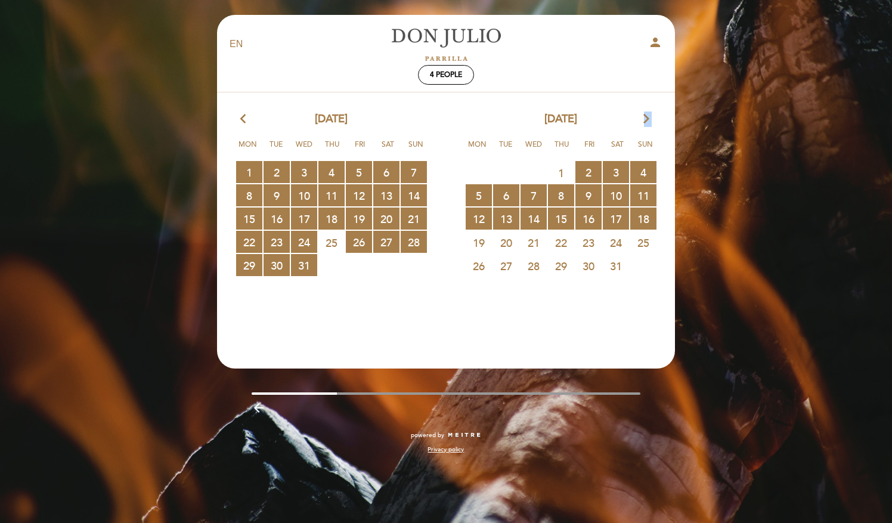
click at [647, 118] on icon "arrow_forward_ios" at bounding box center [646, 118] width 11 height 15
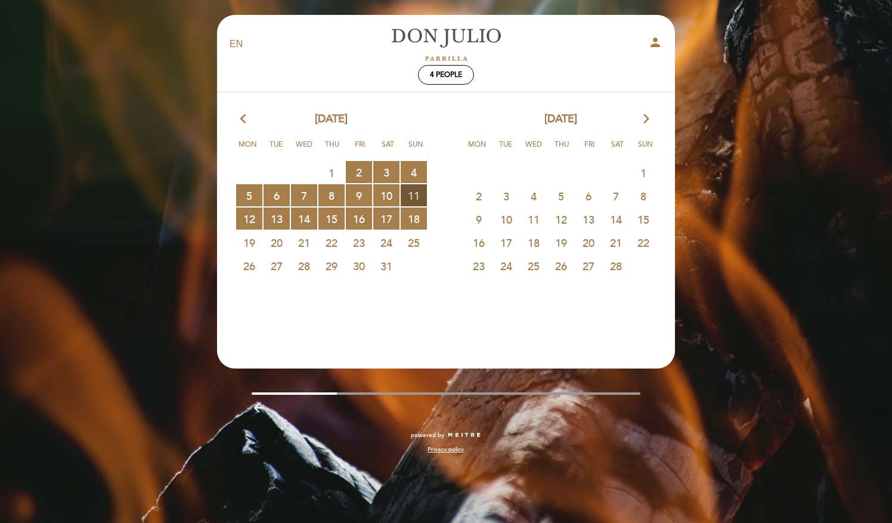
click at [419, 200] on span "11 RESERVATIONS AVAILABLE" at bounding box center [414, 195] width 26 height 22
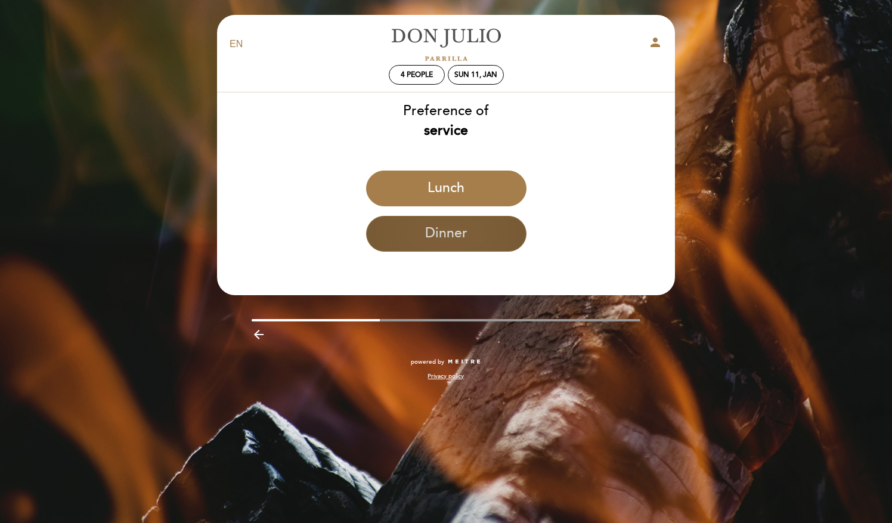
click at [445, 231] on button "Dinner" at bounding box center [446, 234] width 160 height 36
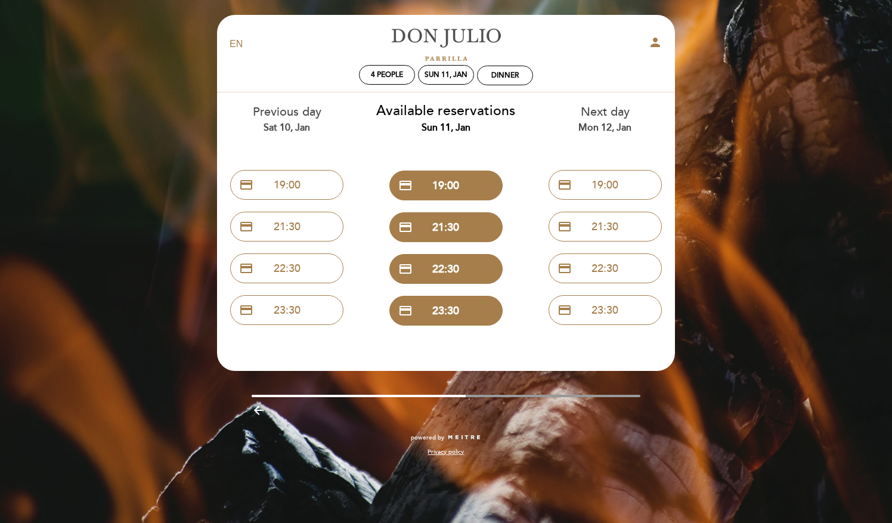
click at [437, 203] on div "credit_card 19:00" at bounding box center [445, 185] width 141 height 42
click at [437, 193] on button "credit_card 19:00" at bounding box center [445, 185] width 113 height 30
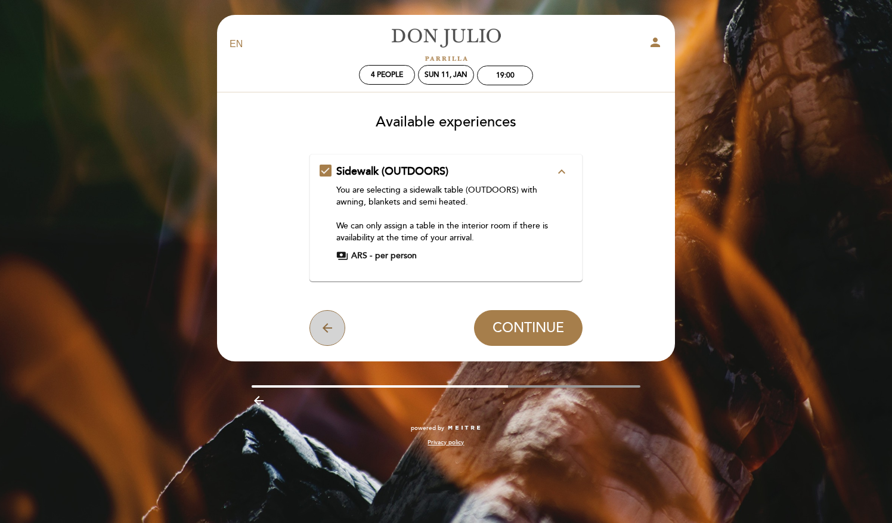
click at [329, 327] on icon "arrow_back" at bounding box center [327, 328] width 14 height 14
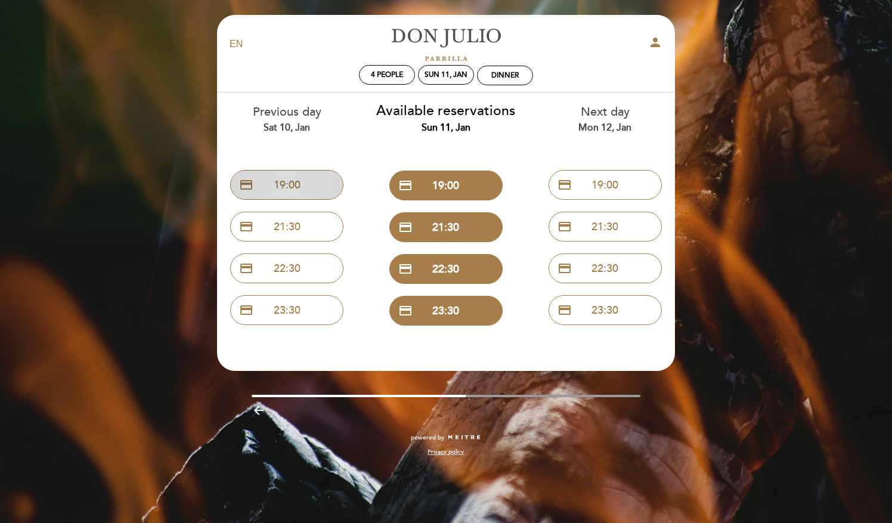
click at [294, 179] on button "credit_card 19:00" at bounding box center [286, 185] width 113 height 30
